Goal: Obtain resource: Download file/media

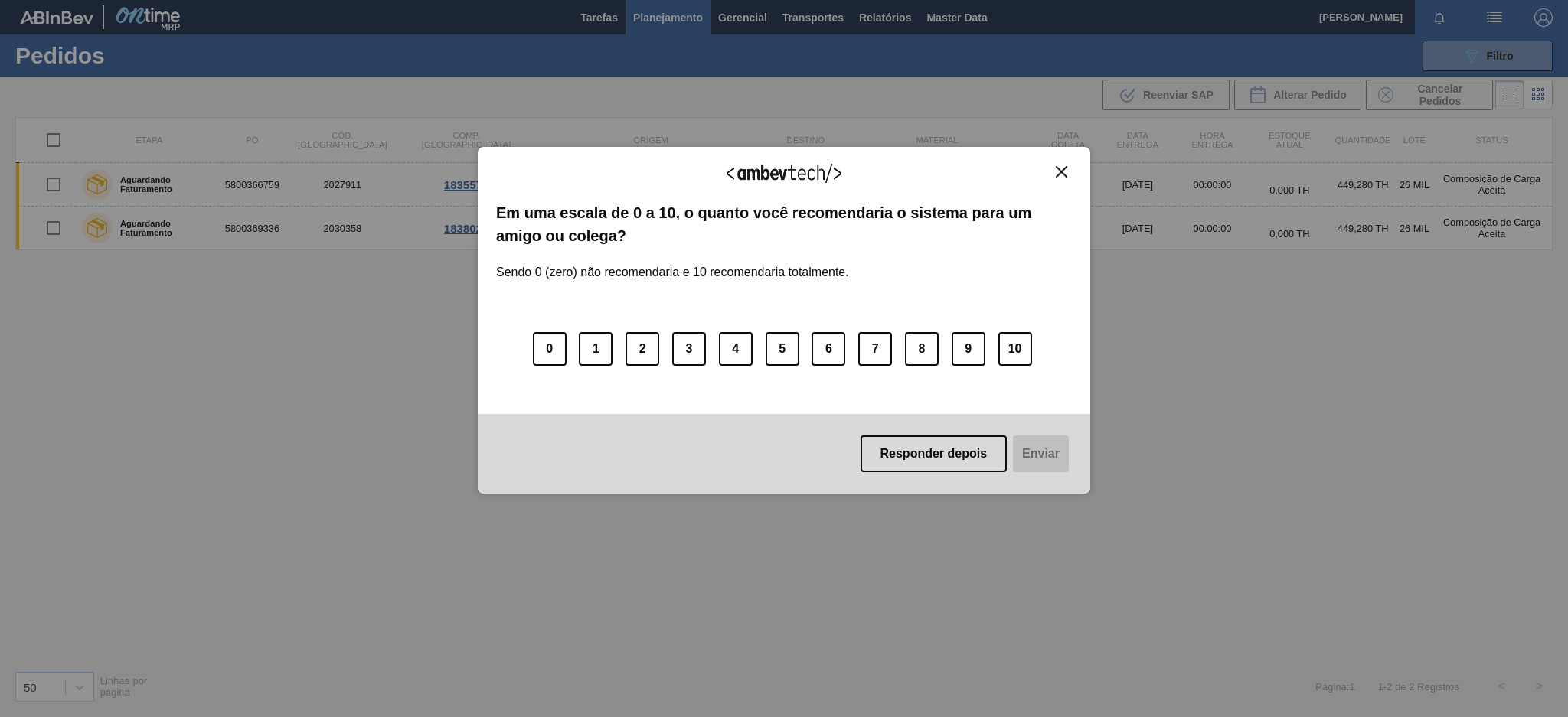
click at [1058, 167] on img "Close" at bounding box center [1061, 172] width 12 height 12
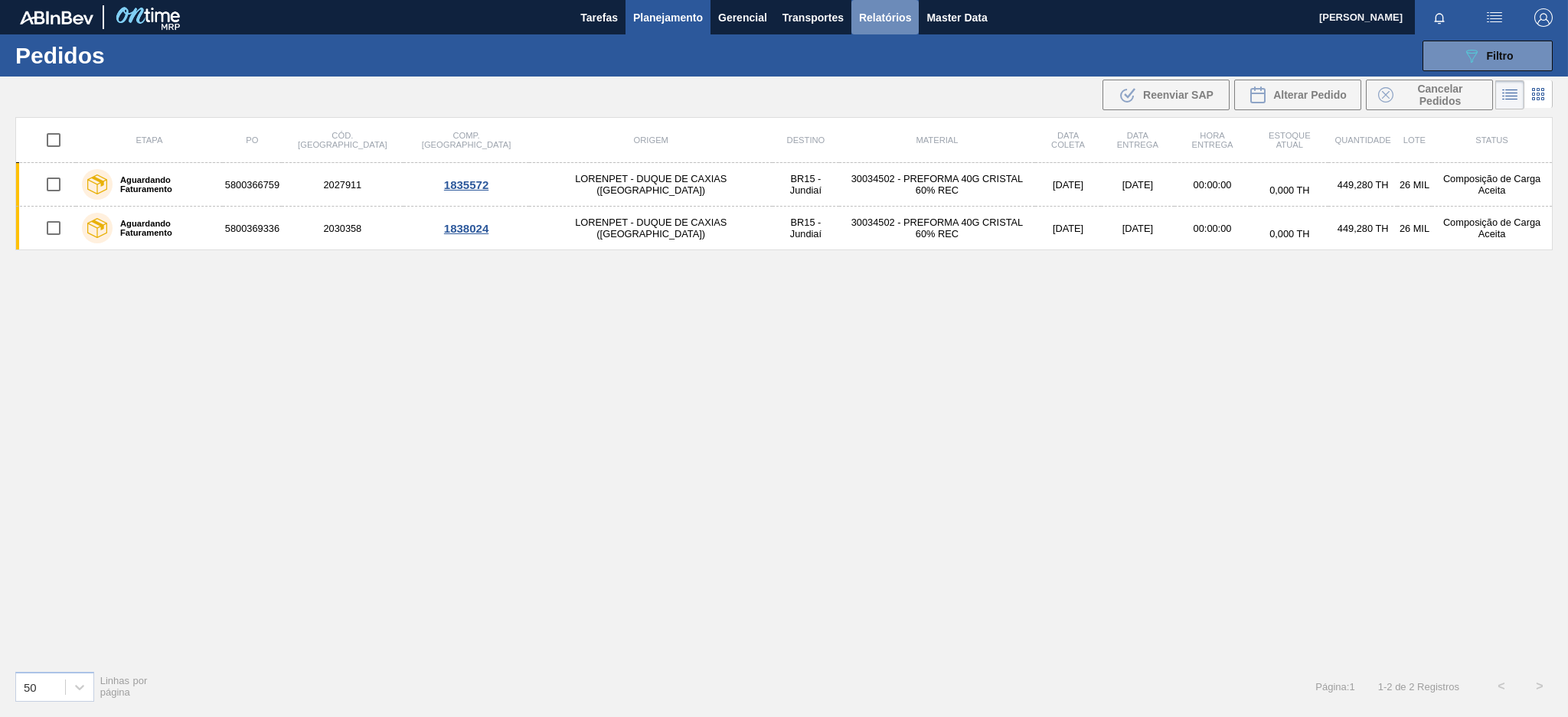
click at [899, 19] on span "Relatórios" at bounding box center [884, 18] width 52 height 19
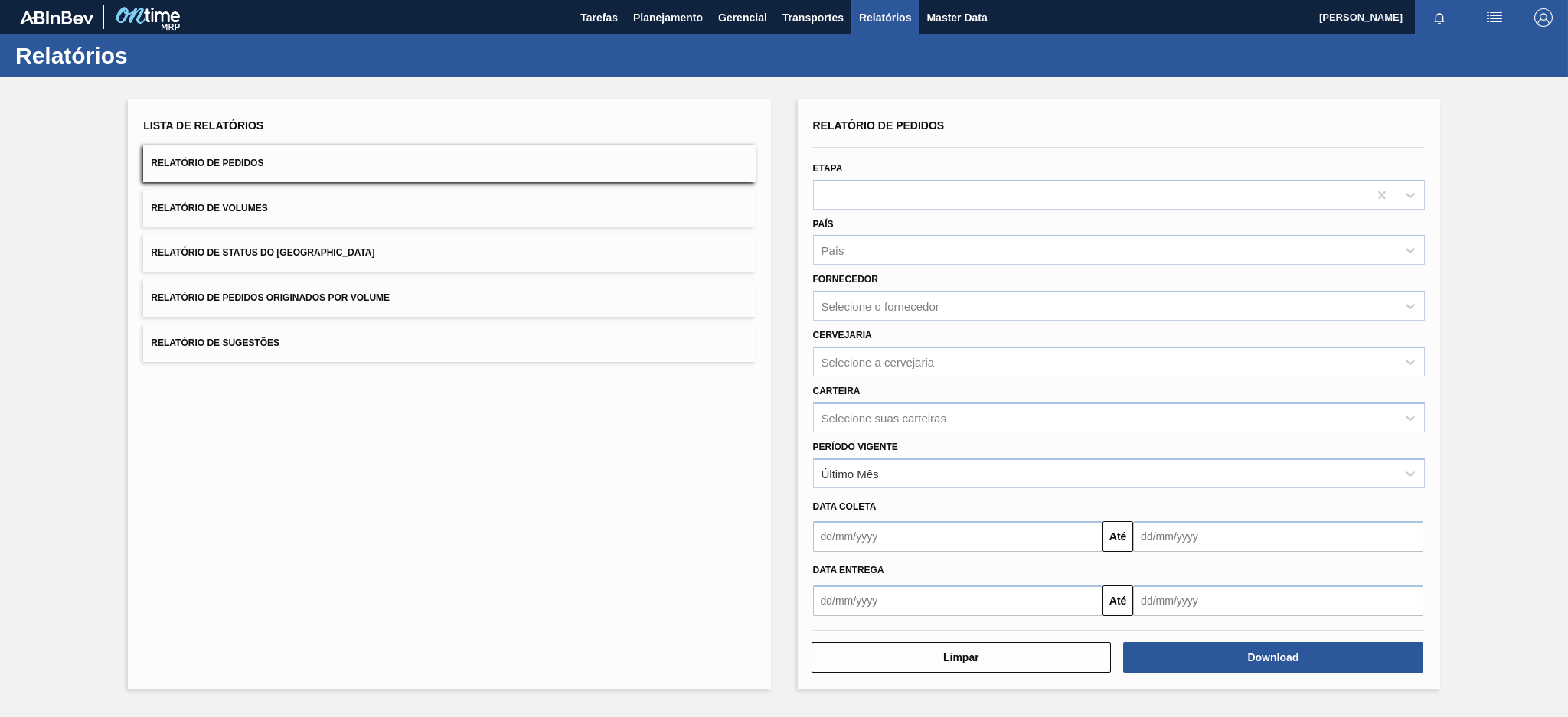
click at [519, 299] on button "Relatório de Pedidos Originados por Volume" at bounding box center [450, 298] width 612 height 37
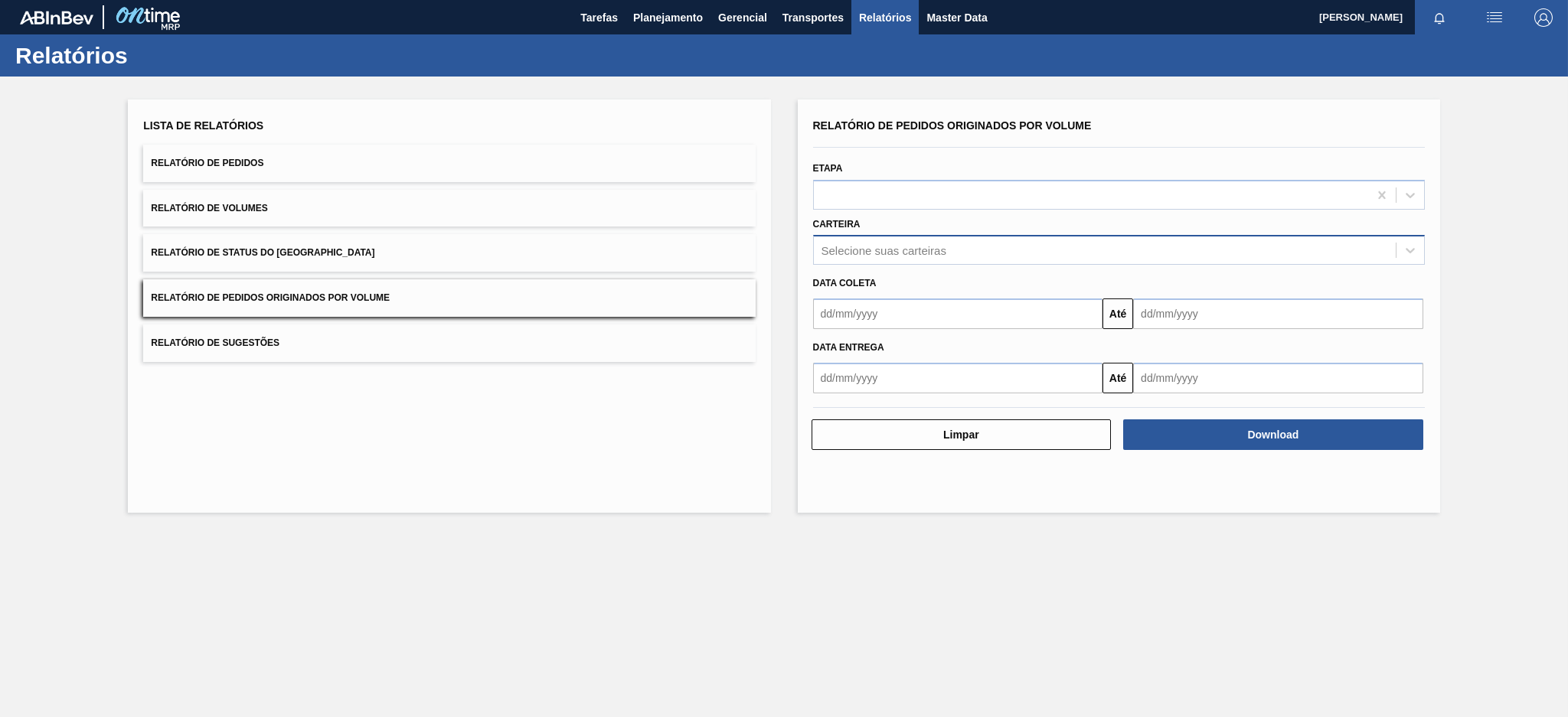
click at [875, 250] on div "Selecione suas carteiras" at bounding box center [883, 250] width 125 height 13
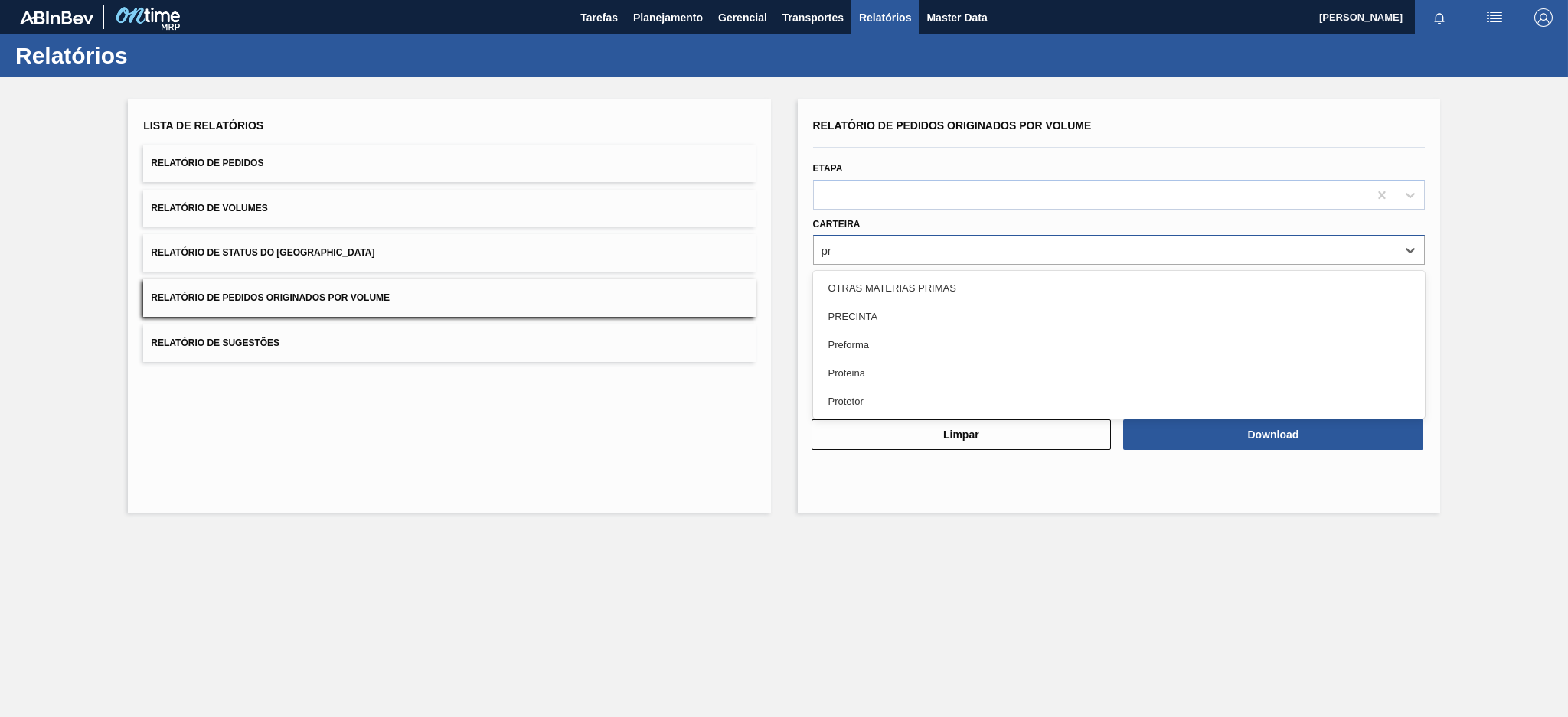
type input "pre"
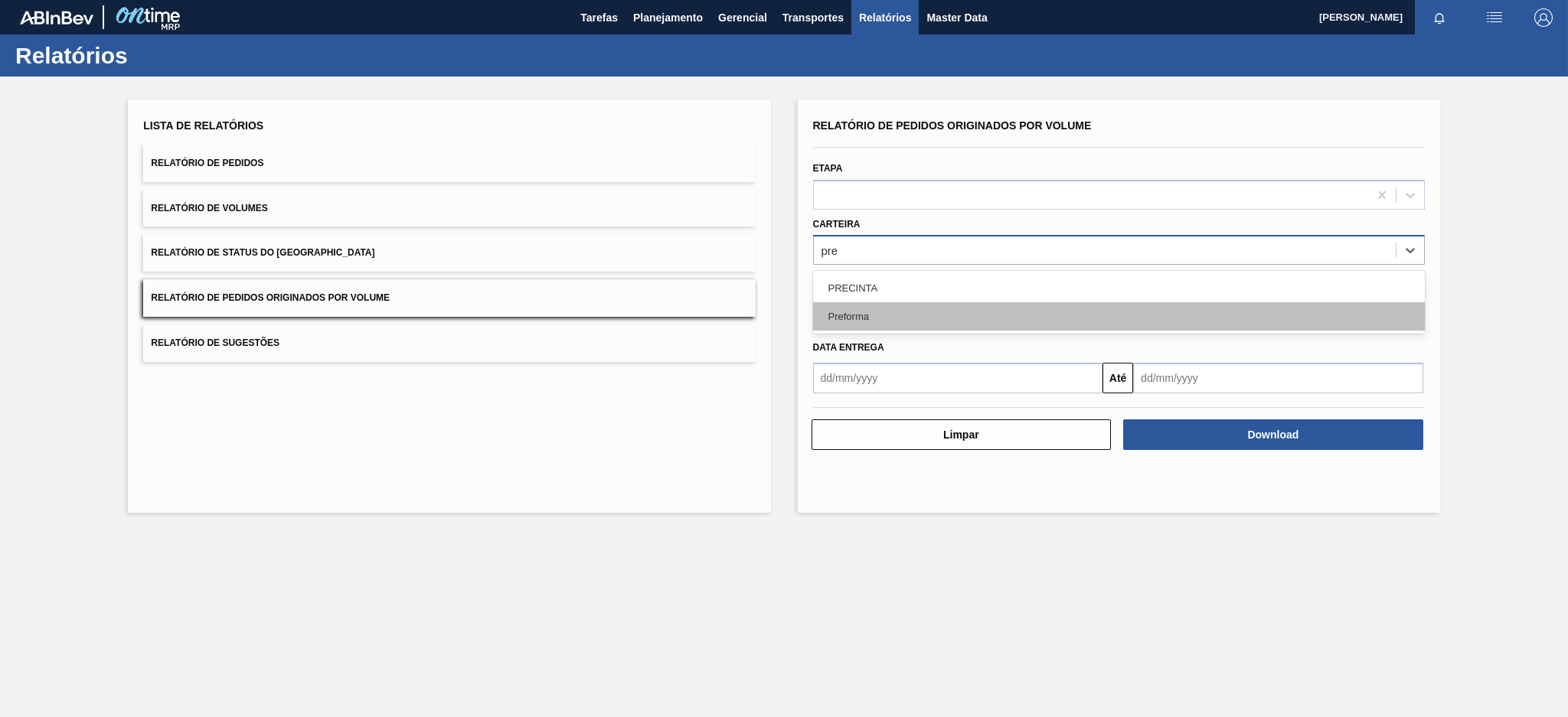
click at [826, 305] on div "Preforma" at bounding box center [1118, 316] width 612 height 29
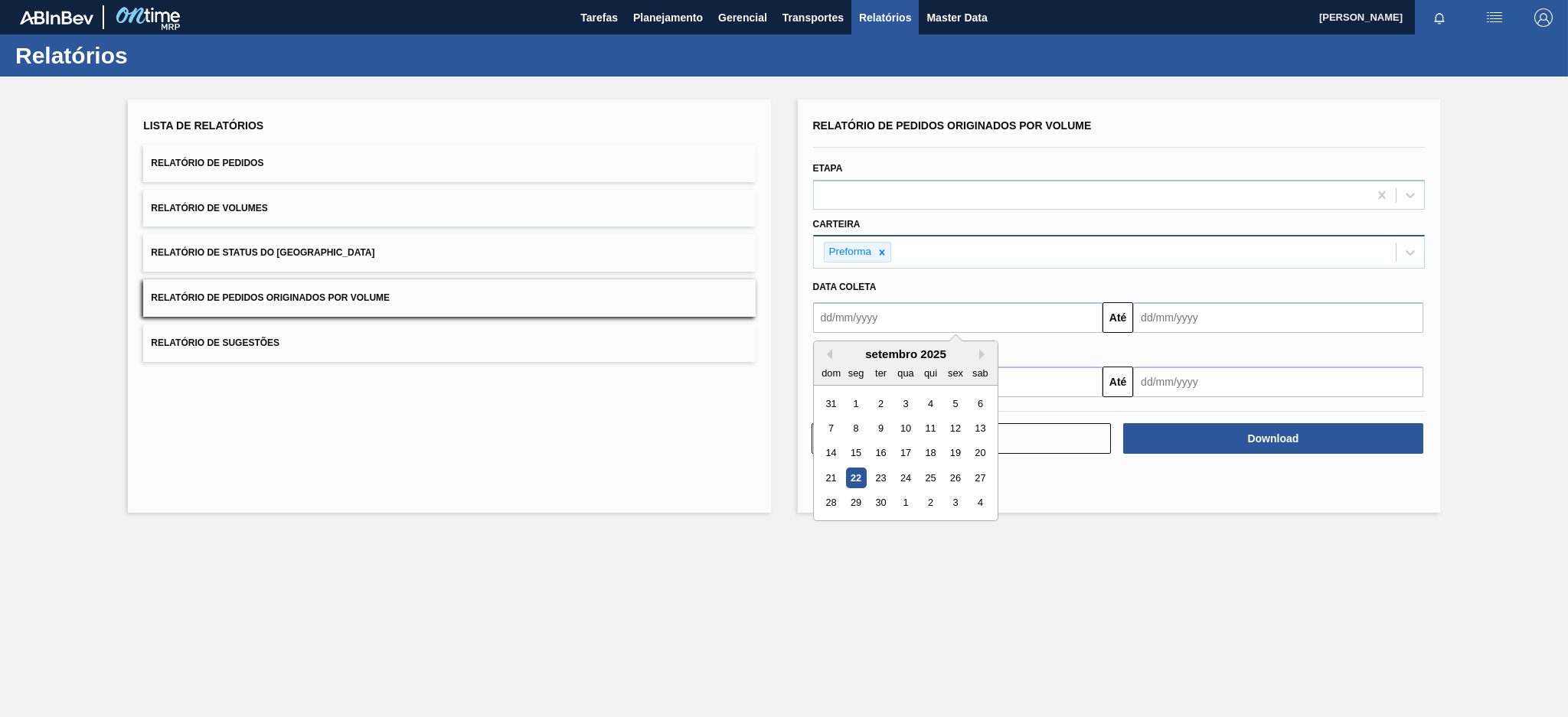
click at [830, 320] on input "text" at bounding box center [957, 317] width 290 height 30
click at [825, 358] on div "setembro 2025" at bounding box center [905, 353] width 184 height 13
click at [828, 350] on button "Previous Month" at bounding box center [826, 354] width 11 height 11
click at [834, 467] on div "17" at bounding box center [830, 477] width 21 height 21
type input "[DATE]"
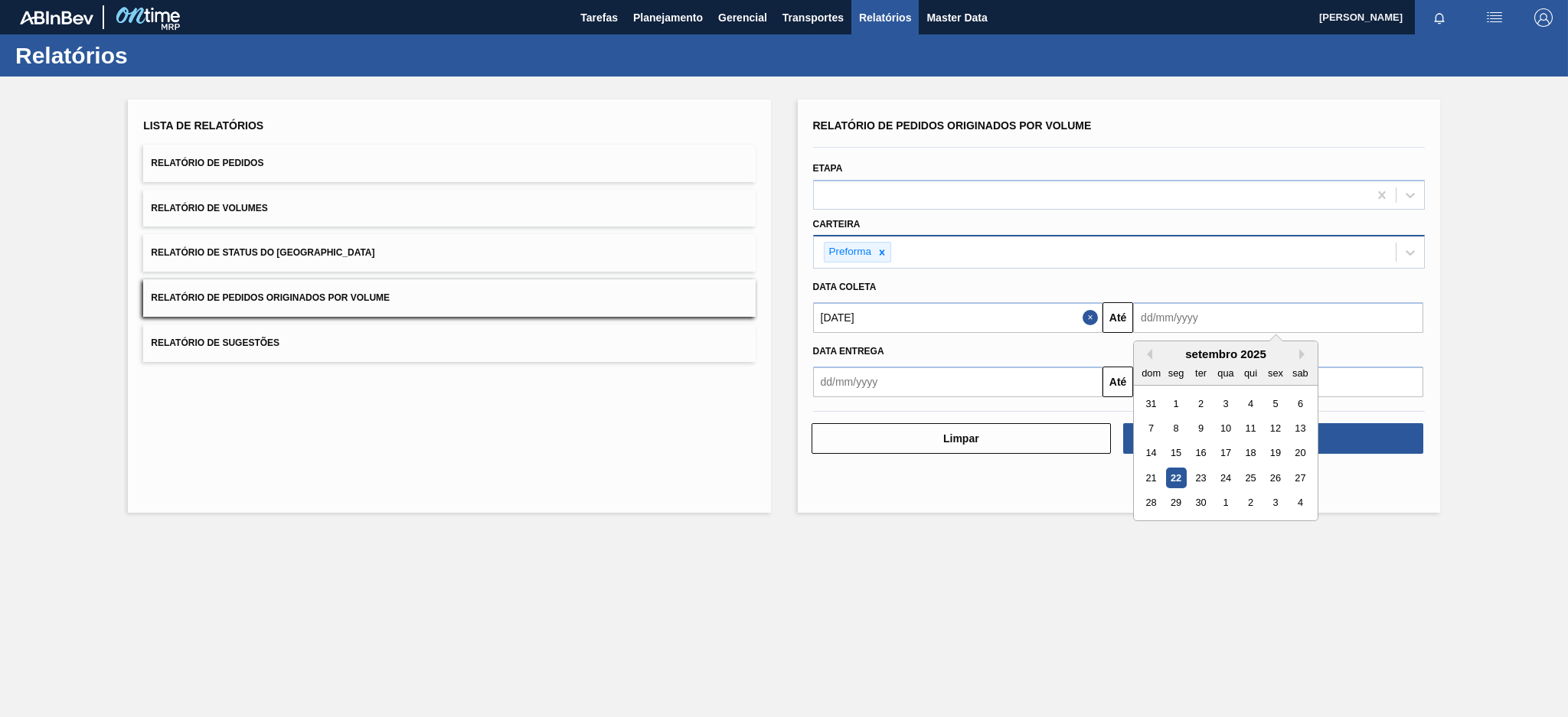
click at [1251, 327] on input "text" at bounding box center [1278, 317] width 290 height 30
click at [1175, 474] on div "22" at bounding box center [1176, 477] width 21 height 21
type input "[DATE]"
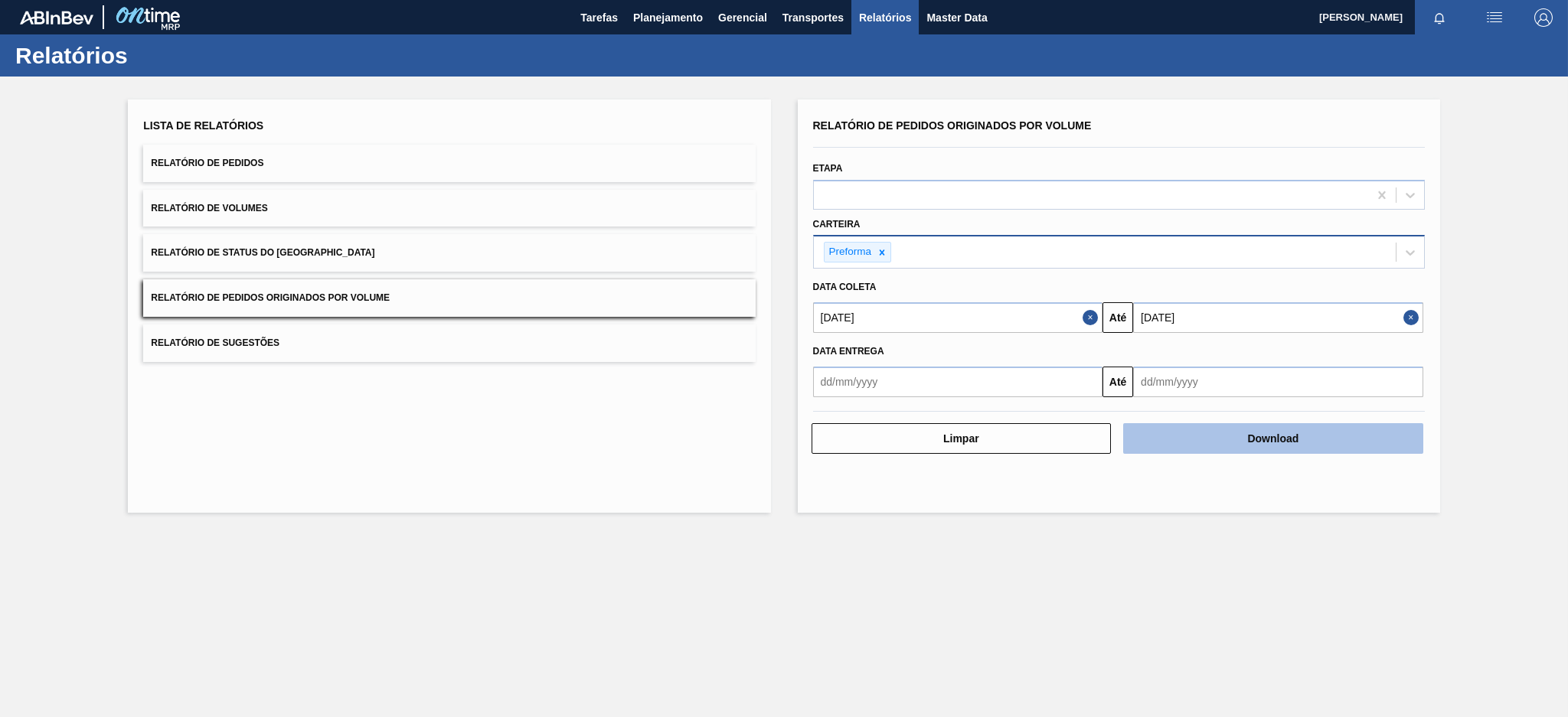
click at [1272, 444] on button "Download" at bounding box center [1273, 438] width 300 height 30
